Goal: Book appointment/travel/reservation

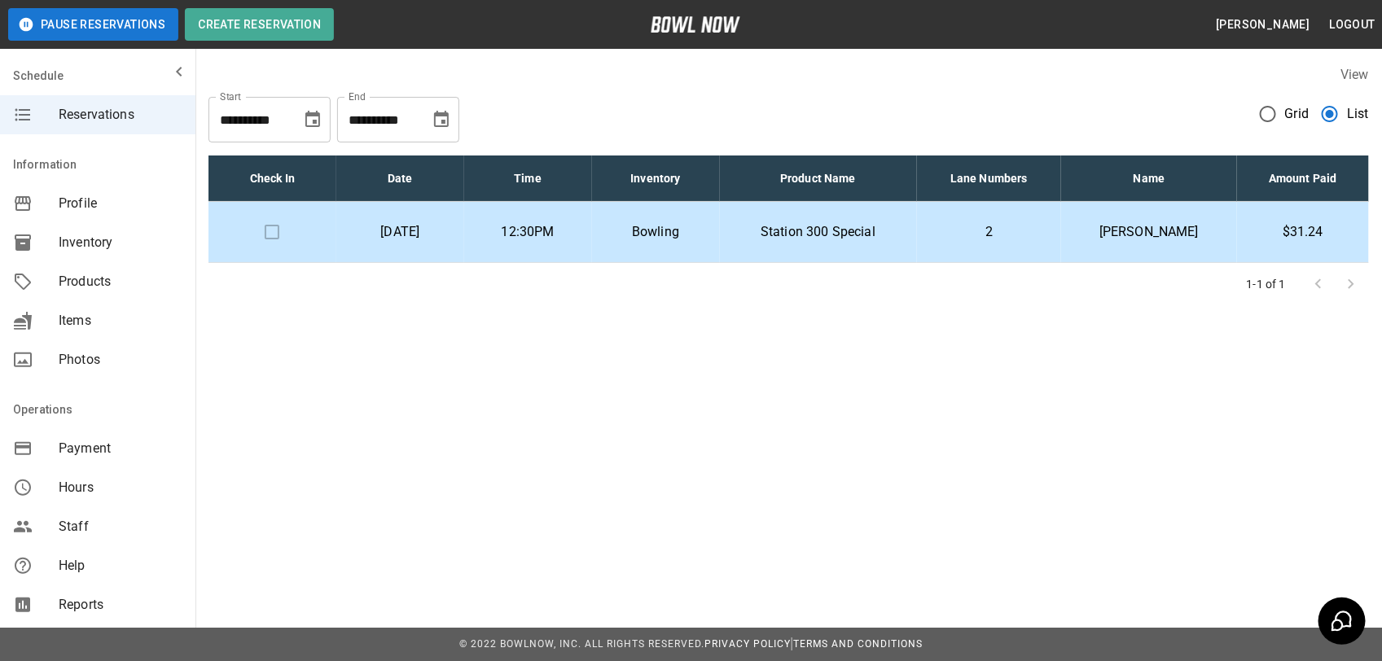
click at [1016, 236] on p "2" at bounding box center [989, 232] width 119 height 20
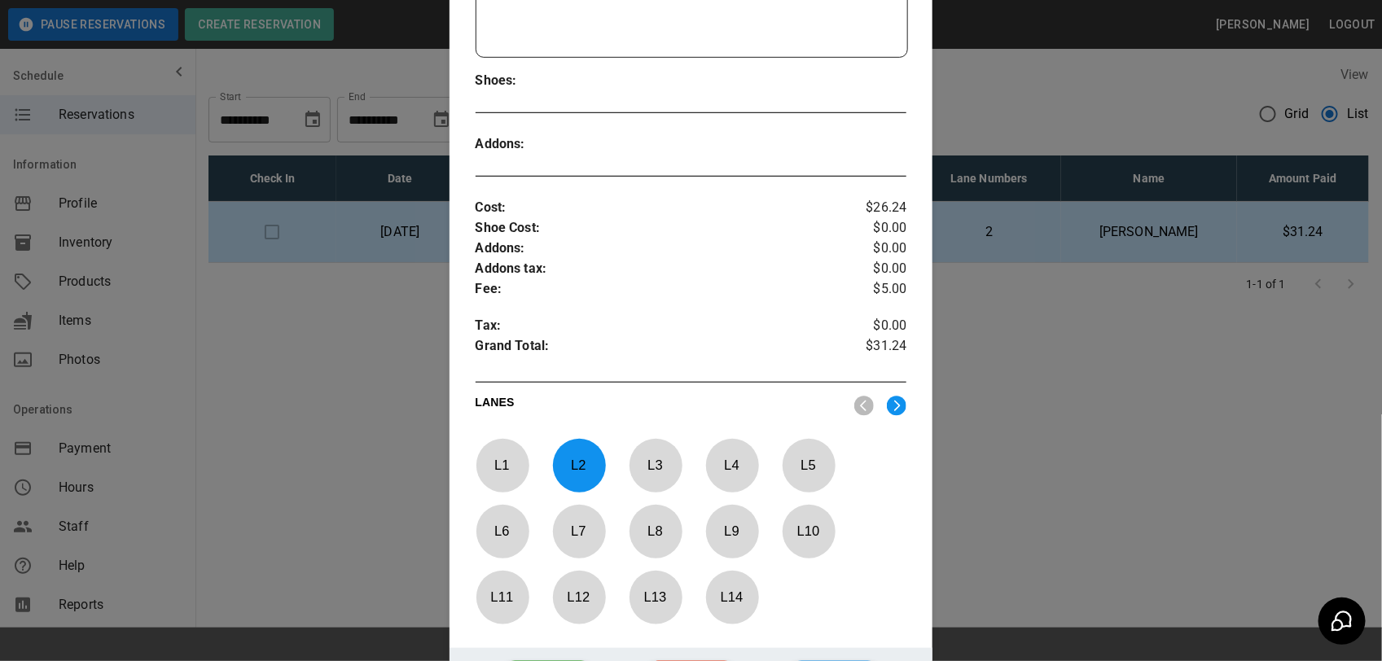
scroll to position [26, 0]
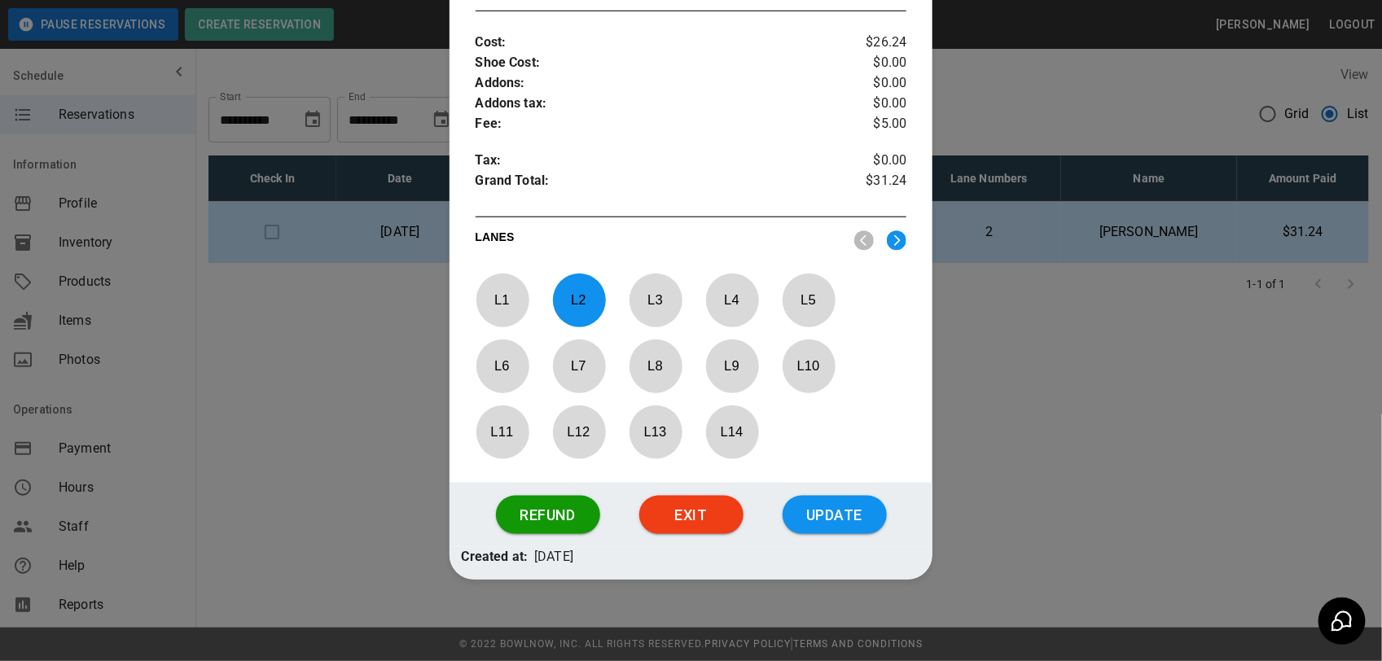
click at [837, 509] on button "Update" at bounding box center [835, 515] width 104 height 39
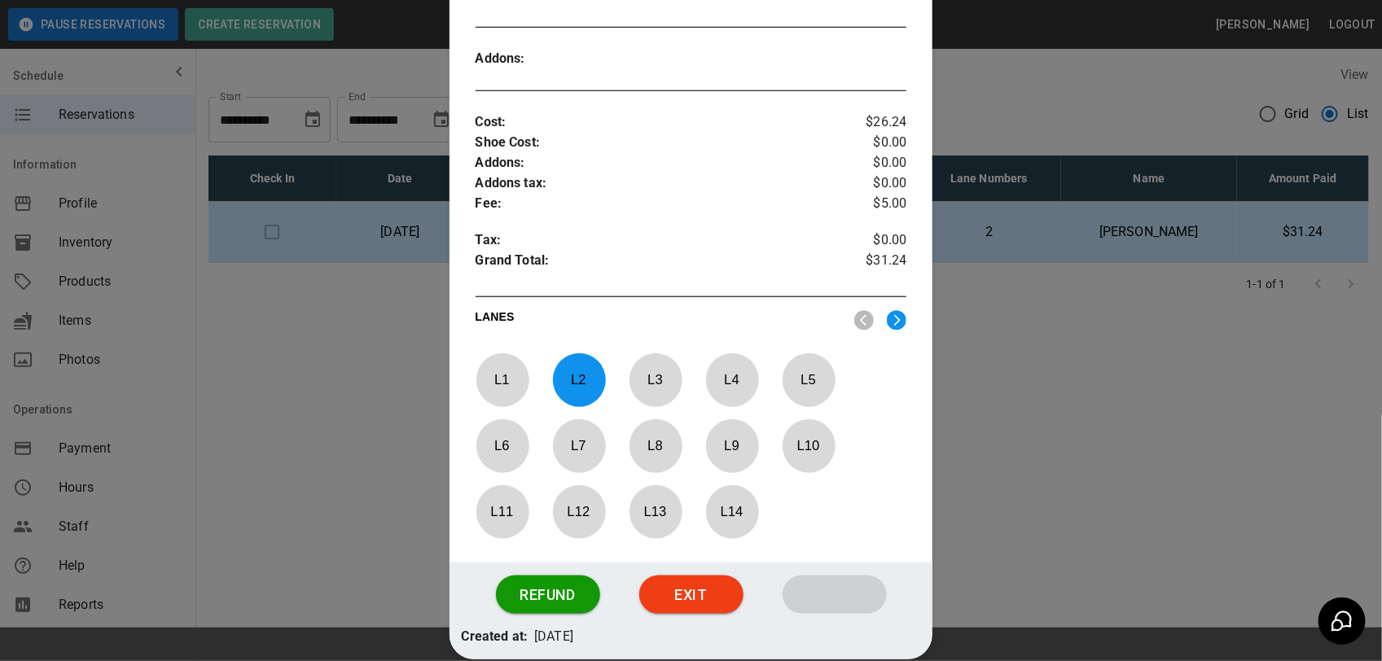
scroll to position [519, 0]
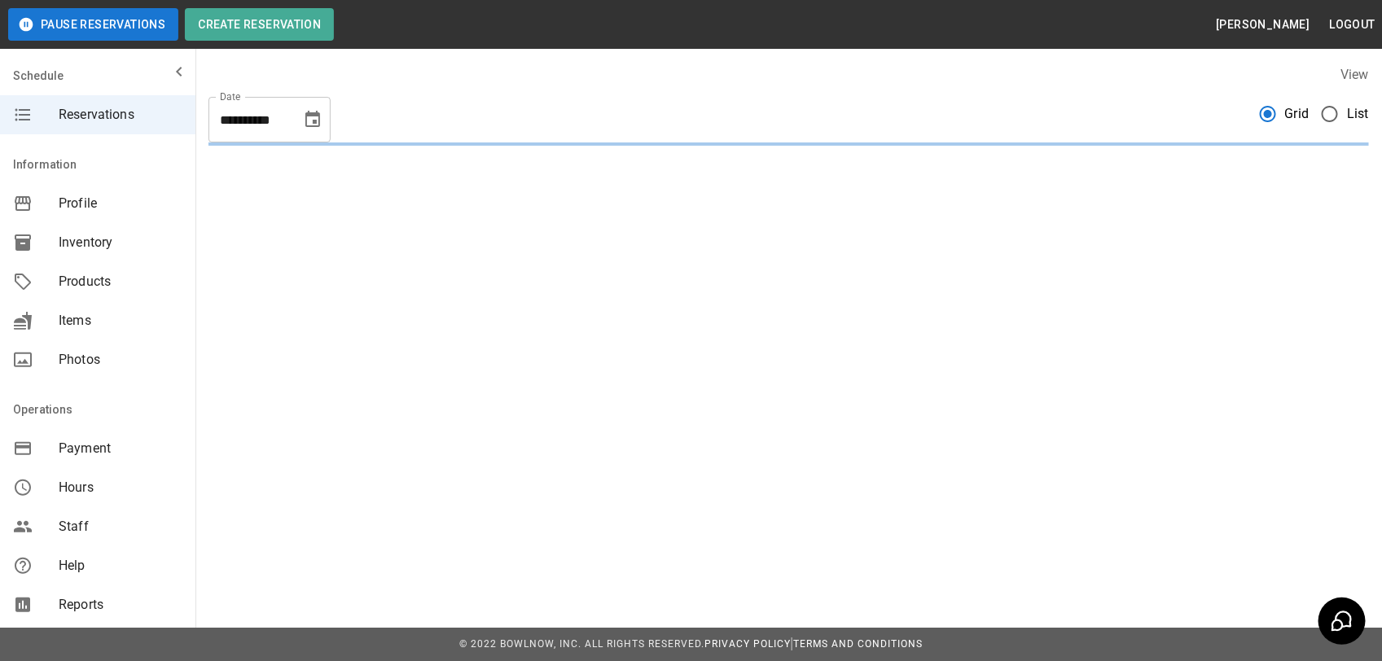
click at [1347, 122] on span "List" at bounding box center [1358, 114] width 22 height 20
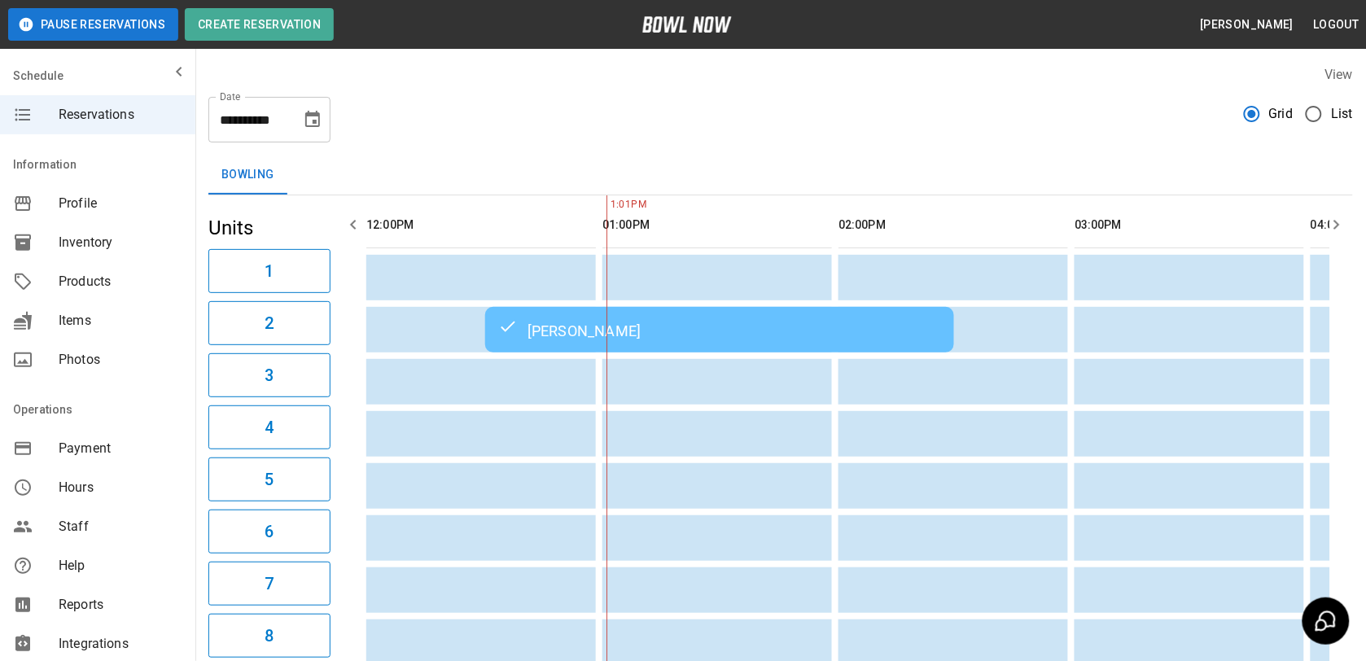
click at [1336, 114] on span "List" at bounding box center [1342, 114] width 22 height 20
